Goal: Transaction & Acquisition: Subscribe to service/newsletter

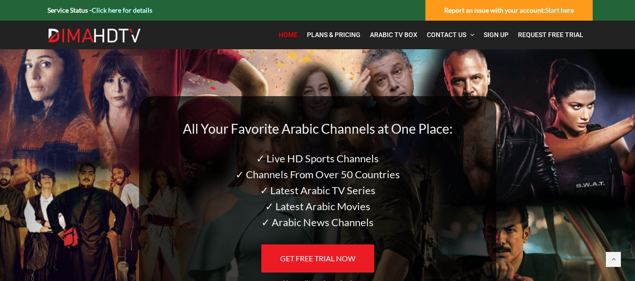
click at [286, 33] on span "Home" at bounding box center [288, 35] width 19 height 8
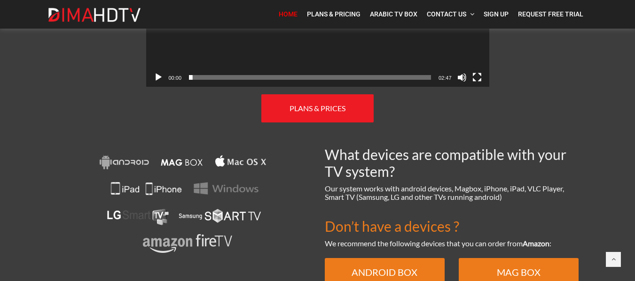
scroll to position [585, 0]
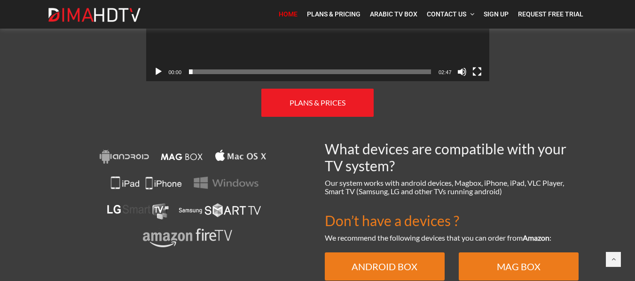
click at [440, 183] on span "Our system works with android devices, Magbox, iPhone, iPad, VLC Player, Smart …" at bounding box center [444, 187] width 239 height 17
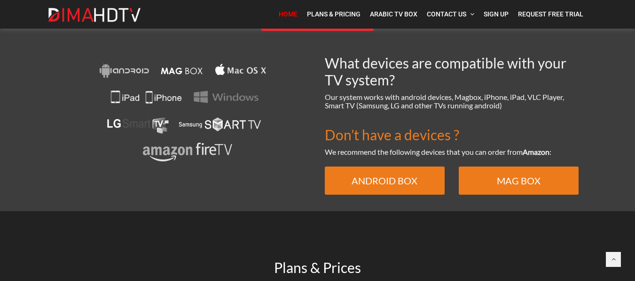
scroll to position [668, 0]
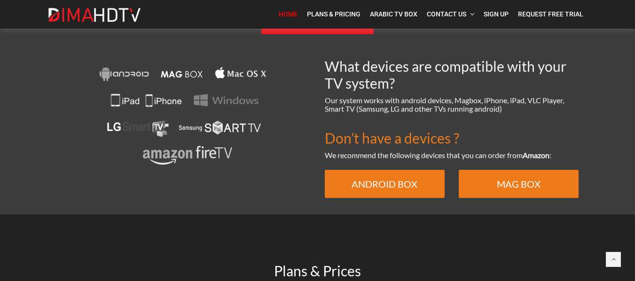
click at [212, 114] on img at bounding box center [183, 116] width 175 height 117
click at [396, 96] on span "Our system works with android devices, Magbox, iPhone, iPad, VLC Player, Smart …" at bounding box center [444, 104] width 239 height 17
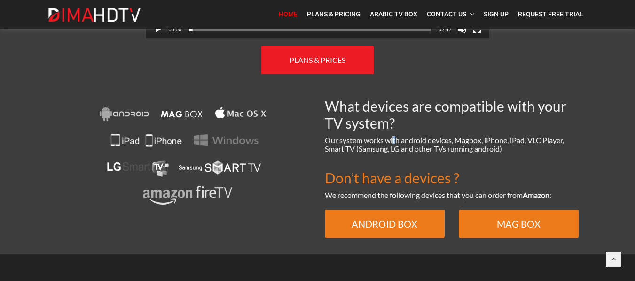
scroll to position [574, 0]
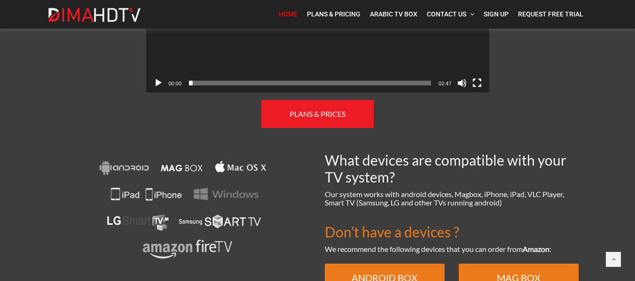
click at [392, 224] on span "Don’t have a devices ?" at bounding box center [392, 232] width 134 height 17
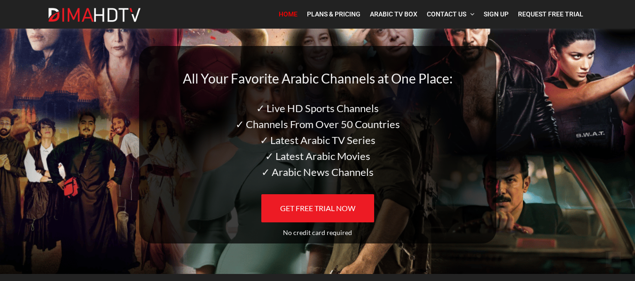
scroll to position [141, 0]
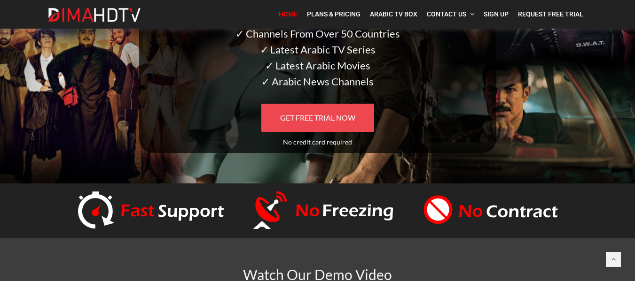
click at [342, 121] on span "GET FREE TRIAL NOW" at bounding box center [317, 117] width 75 height 9
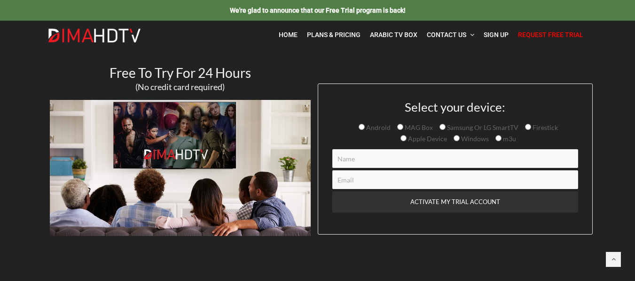
click at [463, 130] on span "Samsung Or LG SmartTV" at bounding box center [481, 128] width 73 height 8
click at [445, 130] on input "Samsung Or LG SmartTV" at bounding box center [442, 127] width 6 height 6
radio input "true"
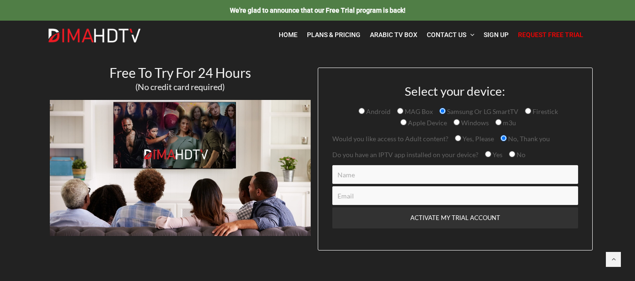
click at [509, 155] on input "No" at bounding box center [512, 154] width 6 height 6
radio input "true"
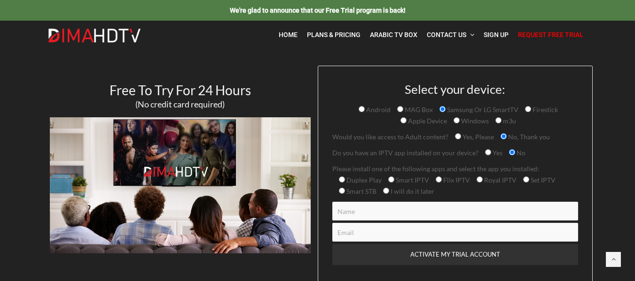
click at [268, 73] on div "Free To Try For 24 Hours (No credit card required)" at bounding box center [180, 177] width 275 height 222
